Goal: Task Accomplishment & Management: Manage account settings

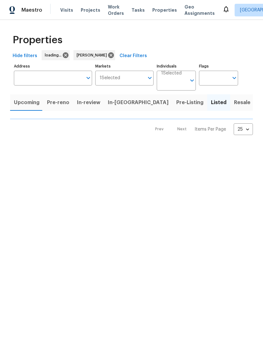
scroll to position [0, 0]
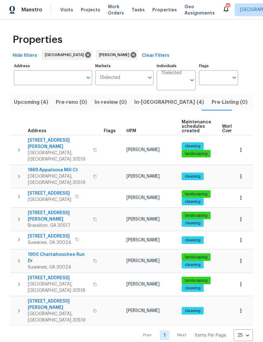
click at [61, 275] on span "6095 Blackberry Ln" at bounding box center [58, 278] width 61 height 6
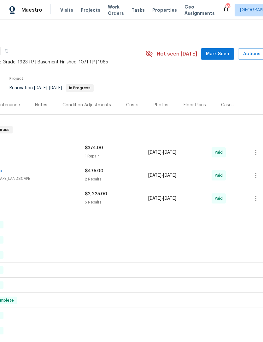
scroll to position [0, 83]
click at [224, 54] on span "Mark Seen" at bounding box center [217, 54] width 23 height 8
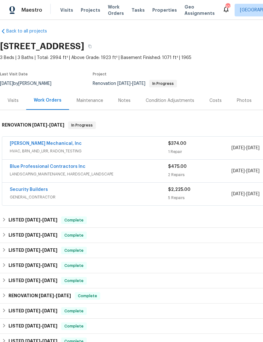
scroll to position [5, 0]
click at [128, 102] on div "Notes" at bounding box center [124, 100] width 12 height 6
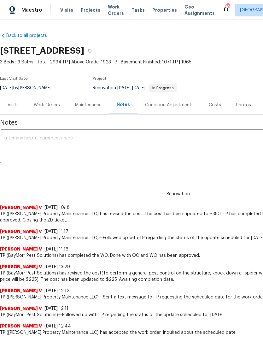
click at [70, 137] on textarea at bounding box center [178, 147] width 349 height 22
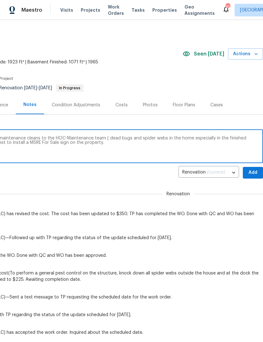
scroll to position [0, 93]
type textarea "HHC Complete. I reported unsatisfactory maintenance cleans to the HOC-Maintenan…"
click at [252, 169] on span "Add" at bounding box center [253, 173] width 10 height 8
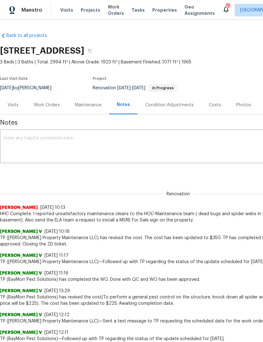
scroll to position [0, 0]
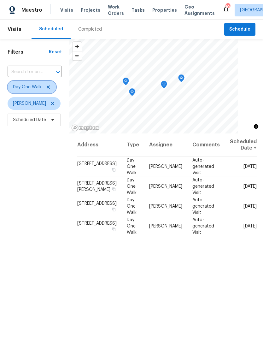
click at [48, 87] on icon at bounding box center [48, 86] width 5 height 5
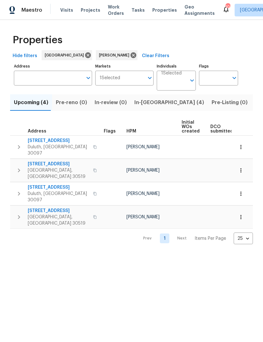
click at [150, 105] on span "In-reno (4)" at bounding box center [169, 102] width 70 height 9
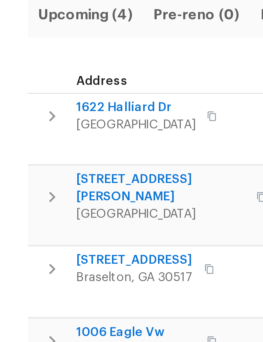
click at [54, 231] on div "Prev 1 Next Items Per Page 25 25 ​" at bounding box center [131, 238] width 243 height 15
